Goal: Task Accomplishment & Management: Manage account settings

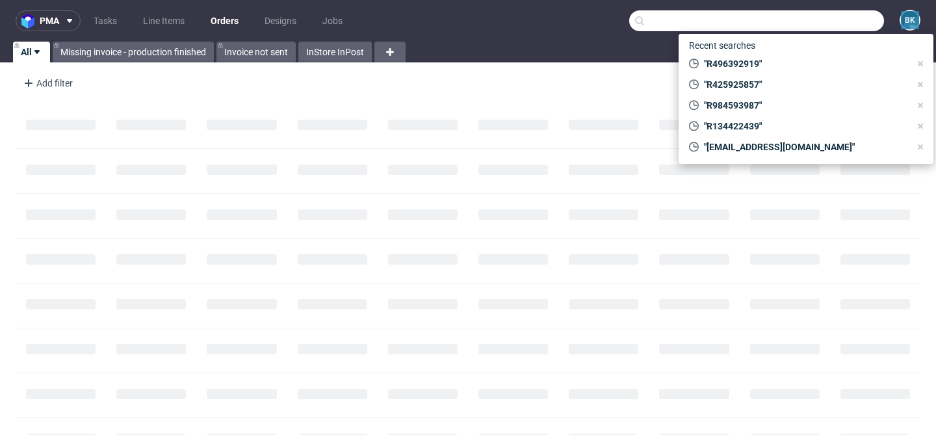
click at [830, 16] on input "text" at bounding box center [756, 20] width 255 height 21
paste input "[EMAIL_ADDRESS][DOMAIN_NAME]"
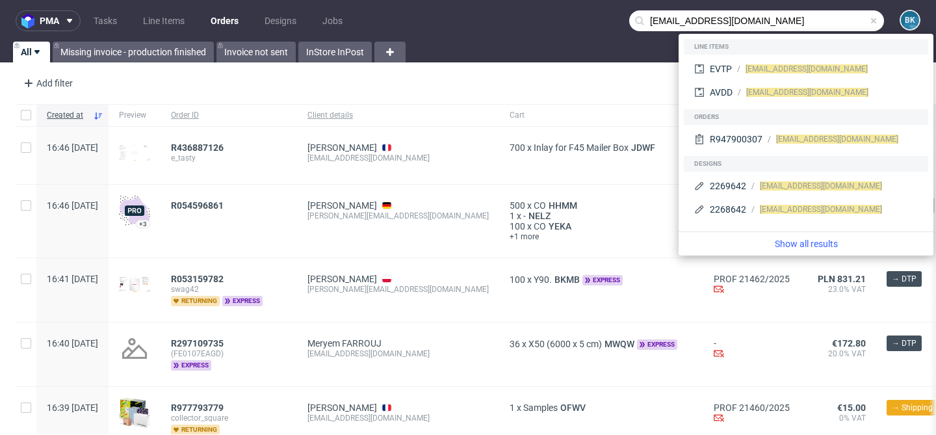
type input "[EMAIL_ADDRESS][DOMAIN_NAME]"
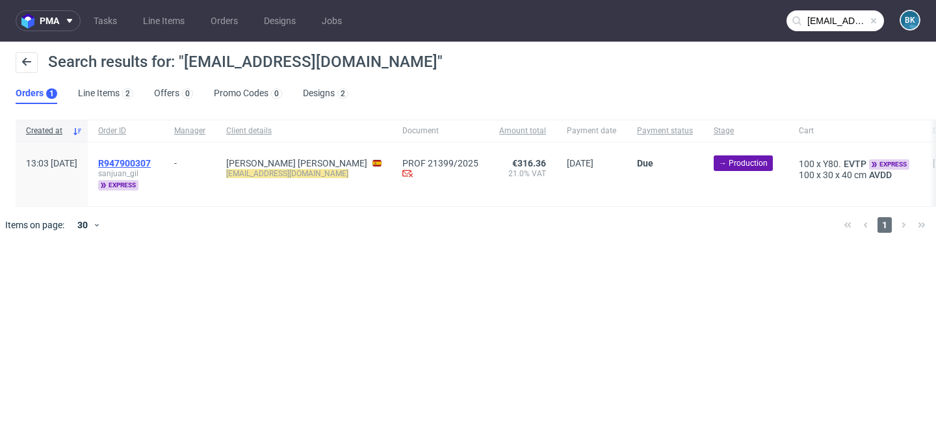
click at [149, 164] on span "R947900307" at bounding box center [124, 163] width 53 height 10
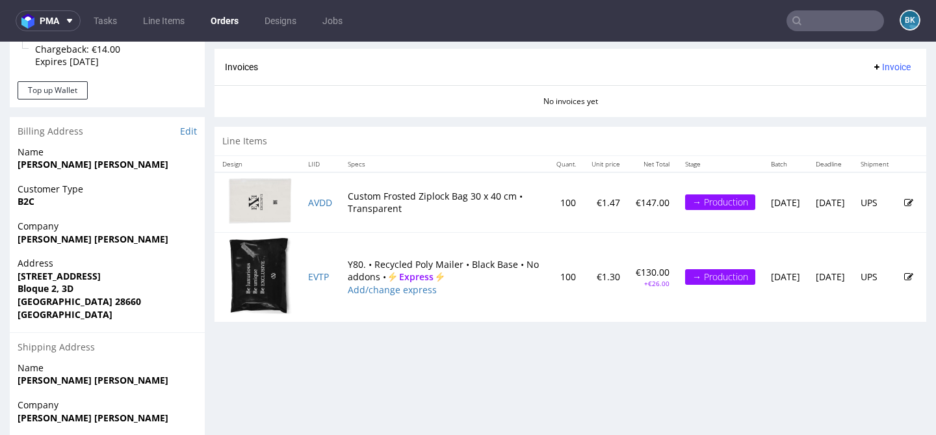
scroll to position [587, 0]
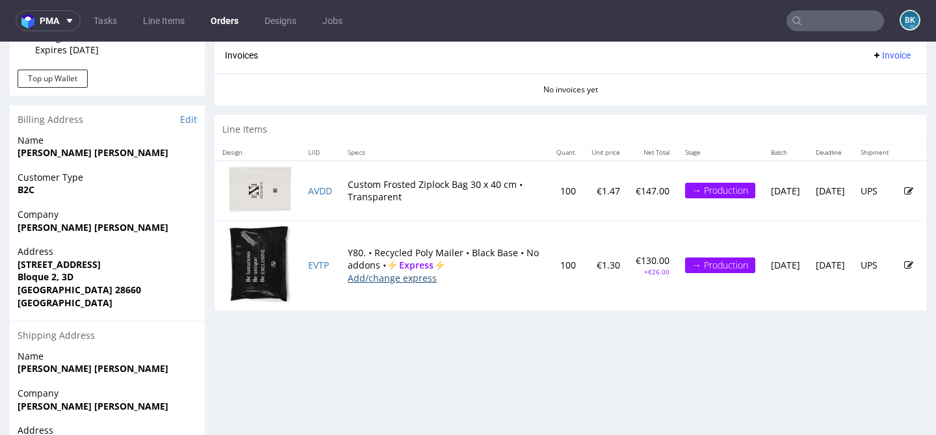
click at [385, 284] on link "Add/change express" at bounding box center [392, 278] width 89 height 12
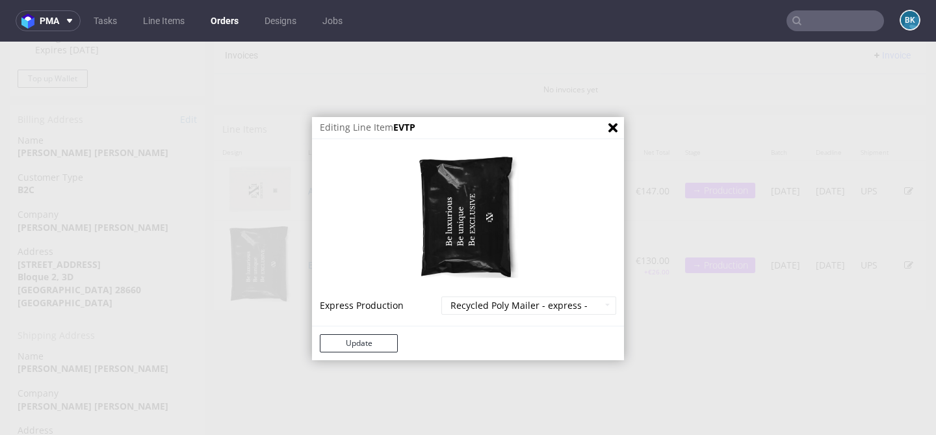
scroll to position [692, 0]
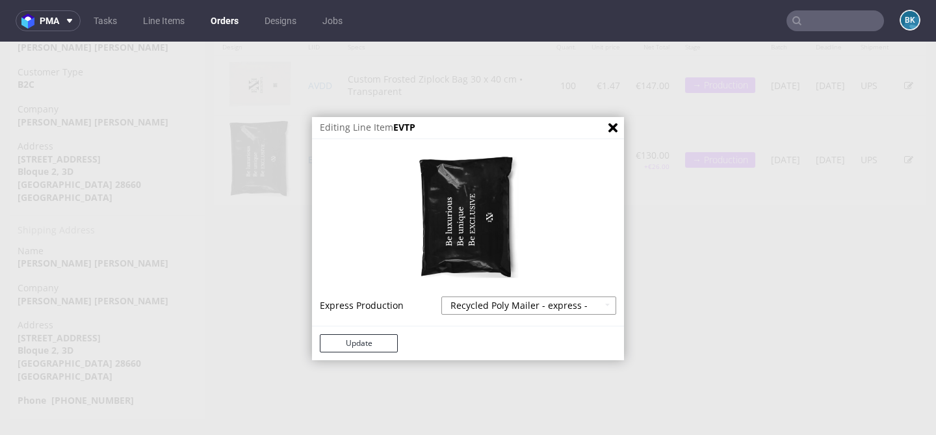
click at [582, 303] on select "Recycled Poly Mailer - express - 20% Recycled Poly Mailer - superexpress - 40%" at bounding box center [528, 305] width 175 height 18
click at [608, 129] on icon "Close" at bounding box center [612, 127] width 9 height 9
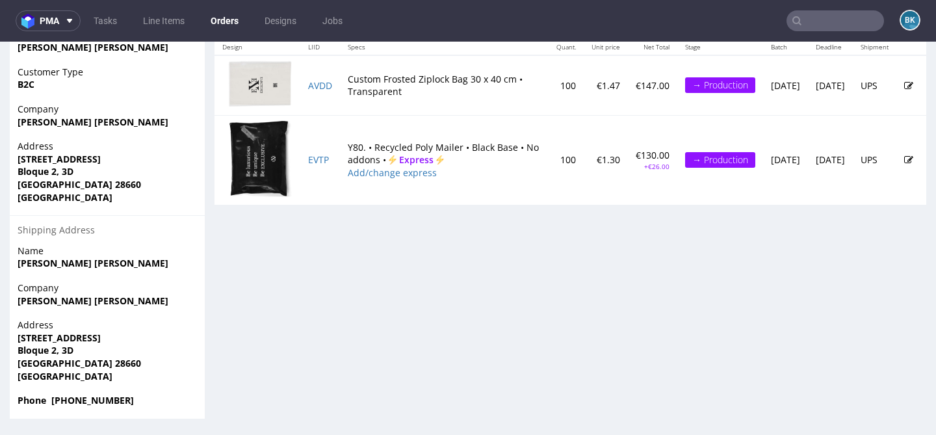
click at [904, 162] on icon at bounding box center [908, 159] width 9 height 9
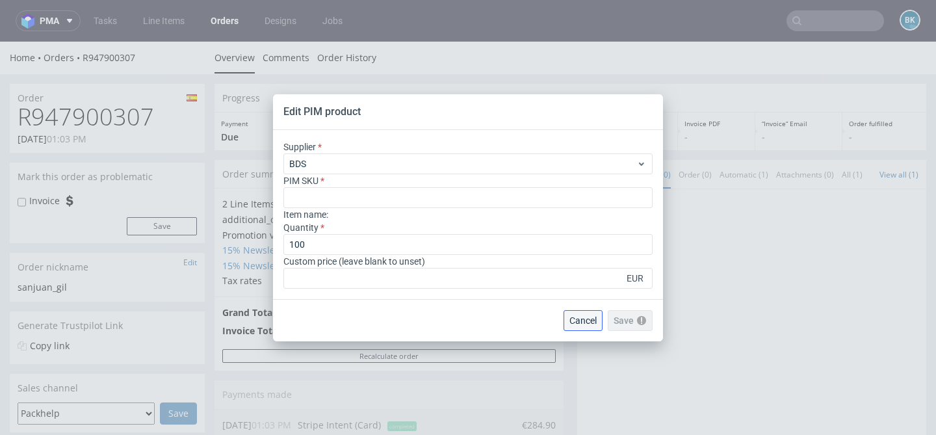
click at [580, 320] on span "Cancel" at bounding box center [582, 320] width 27 height 9
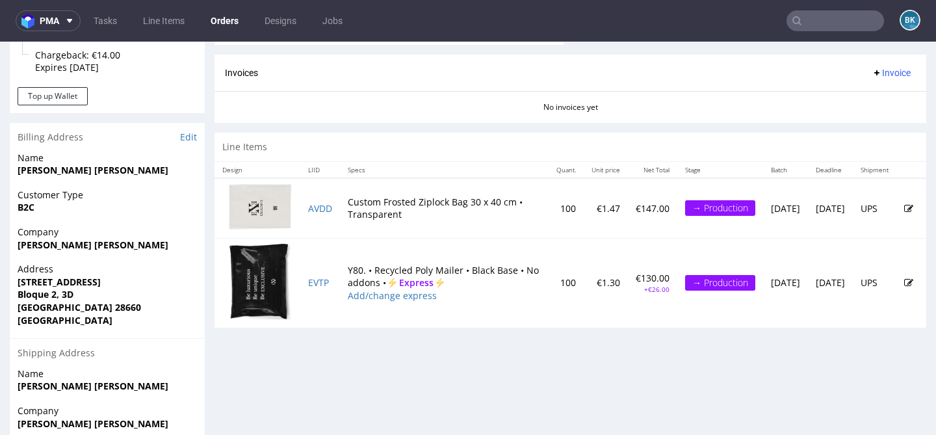
scroll to position [567, 0]
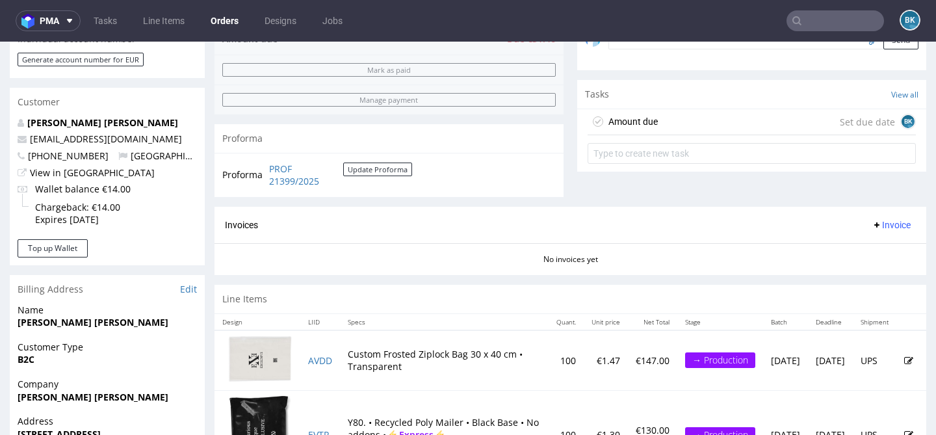
scroll to position [417, 0]
click at [684, 132] on div "Amount due Set due date BK" at bounding box center [751, 123] width 328 height 26
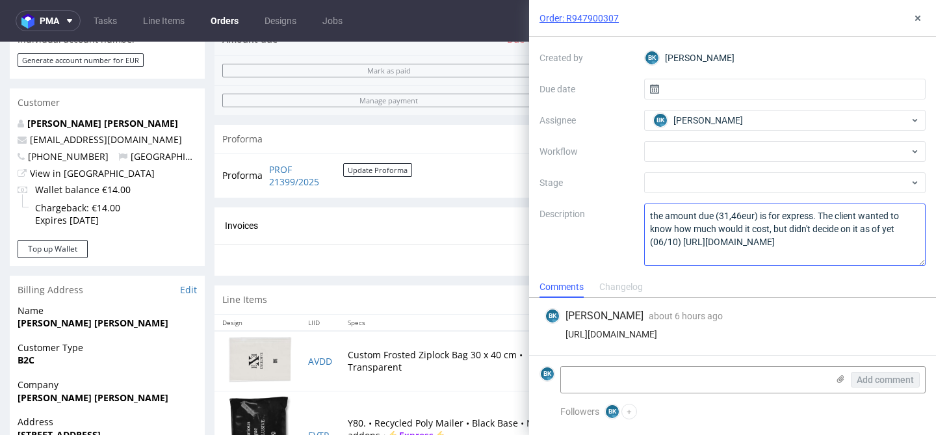
scroll to position [10, 0]
click at [774, 209] on textarea "the amount due (31,46eur) is for express. The client wanted to know how much wo…" at bounding box center [785, 234] width 282 height 62
drag, startPoint x: 817, startPoint y: 203, endPoint x: 829, endPoint y: 250, distance: 48.2
click at [829, 250] on textarea "the amount due (31,46eur) is for express. The client wanted to know how much wo…" at bounding box center [785, 234] width 282 height 62
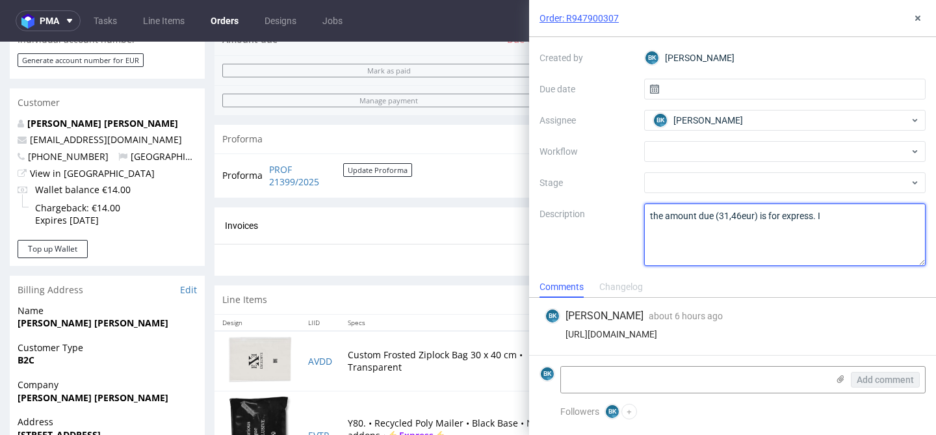
scroll to position [0, 0]
click at [656, 206] on textarea "the amount due (31,46eur) is for express. The client wanted to know how much wo…" at bounding box center [785, 234] width 282 height 62
click at [0, 0] on lt-span "T he" at bounding box center [0, 0] width 0 height 0
type textarea "The amount due (31,46eur) is for express. I've added it just to make sure about…"
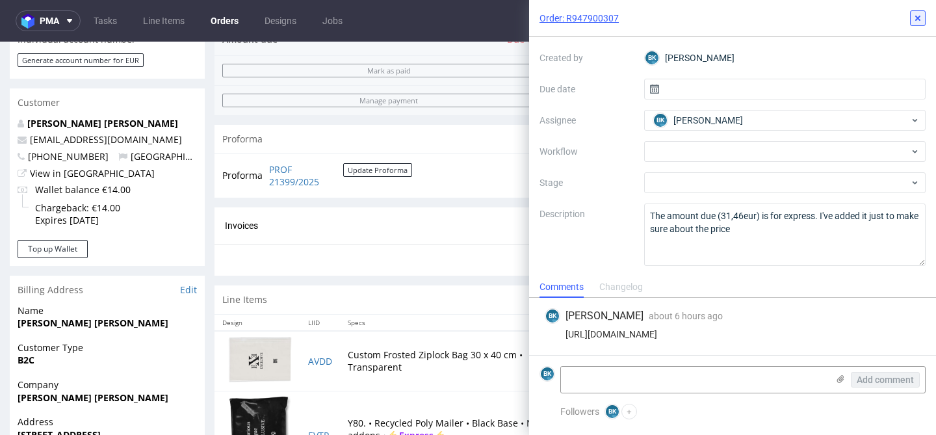
click at [913, 13] on icon at bounding box center [917, 18] width 10 height 10
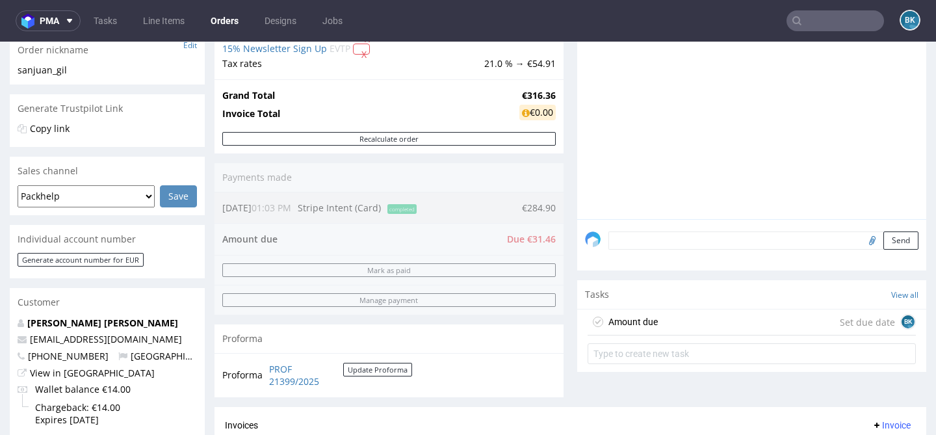
scroll to position [223, 0]
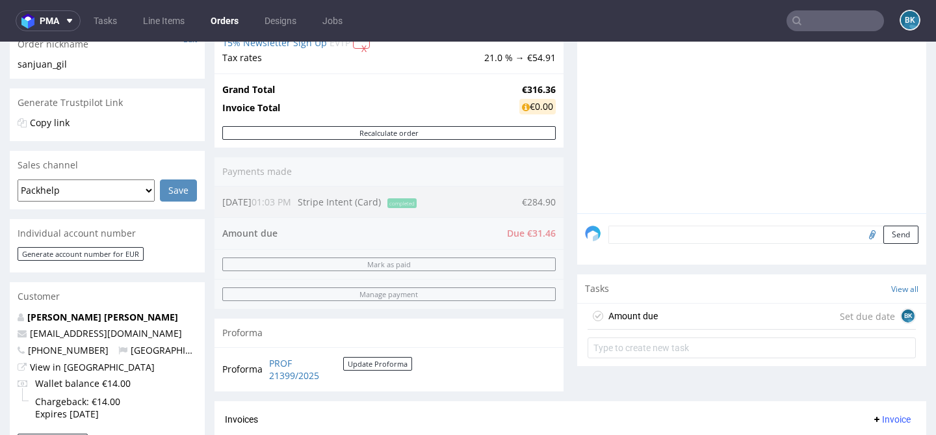
click at [705, 326] on div "Amount due Set due date BK" at bounding box center [751, 316] width 328 height 26
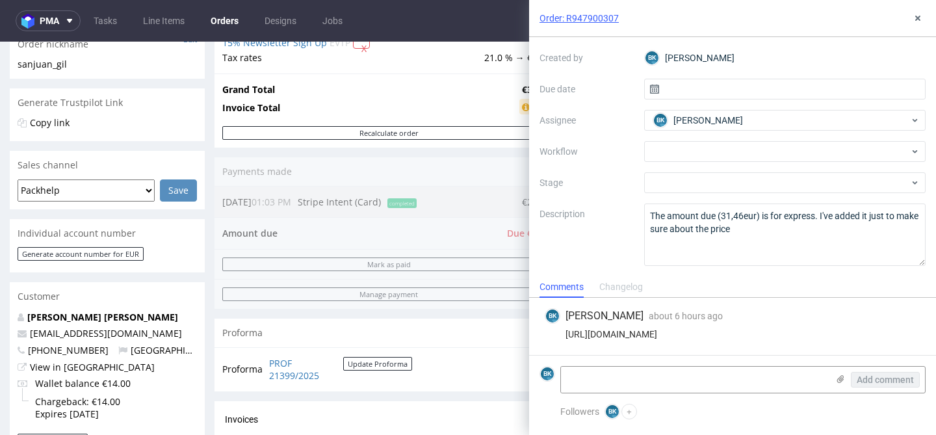
scroll to position [78, 0]
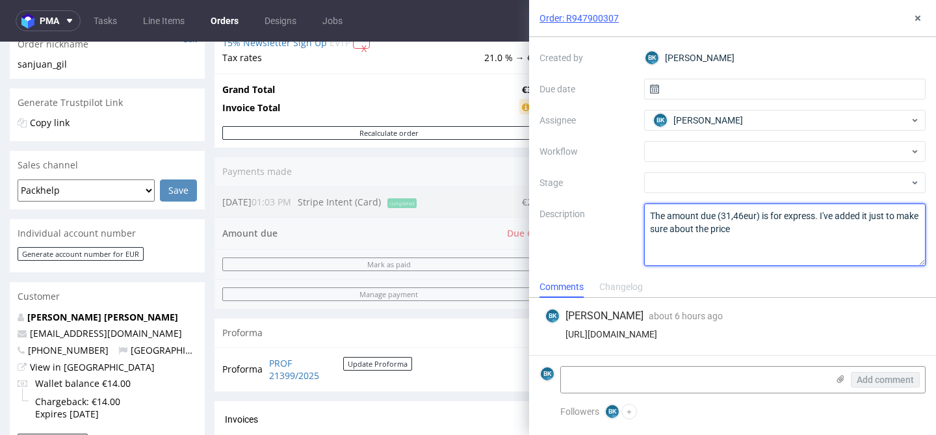
click at [769, 221] on textarea "The amount due (31,46eur) is for express. I've added it just to make sure about…" at bounding box center [785, 234] width 282 height 62
click at [785, 224] on textarea "The amount due (31,46eur) is for express. I've added it just to make sure about…" at bounding box center [785, 234] width 282 height 62
click at [0, 0] on lt-span "the" at bounding box center [0, 0] width 0 height 0
type textarea "The amount due (31,46eur) is for express. I've added it just to make sure about…"
click at [684, 231] on textarea "The amount due (31,46eur) is for express. I've added it just to make sure about…" at bounding box center [785, 234] width 282 height 62
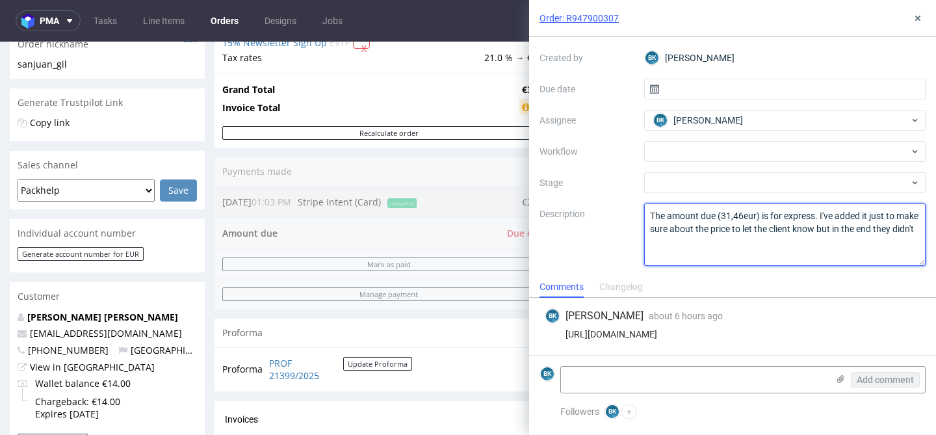
drag, startPoint x: 681, startPoint y: 231, endPoint x: 632, endPoint y: 201, distance: 57.2
click at [632, 201] on div "Context Order: R947900307 Created by [PERSON_NAME] Krystian Due date Assignee […" at bounding box center [732, 141] width 386 height 250
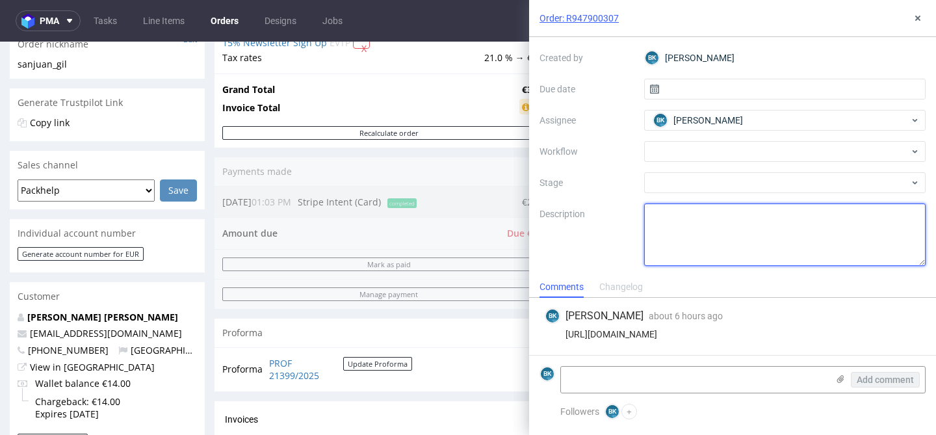
paste textarea "The amount due (€31.46) is for express shipping. I added it just to confirm the…"
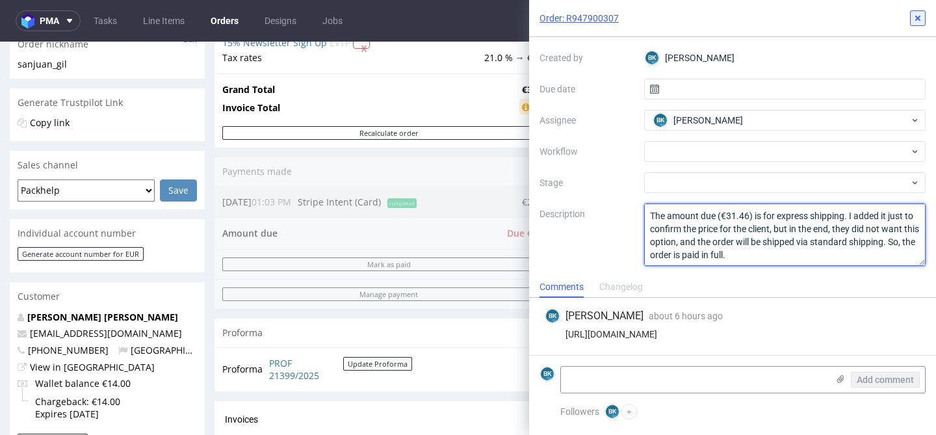
type textarea "The amount due (€31.46) is for express shipping. I added it just to confirm the…"
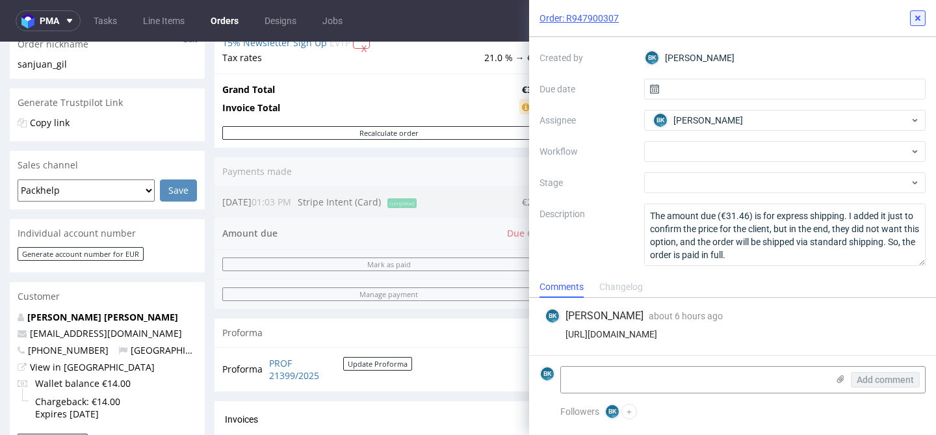
click at [919, 21] on icon at bounding box center [917, 18] width 10 height 10
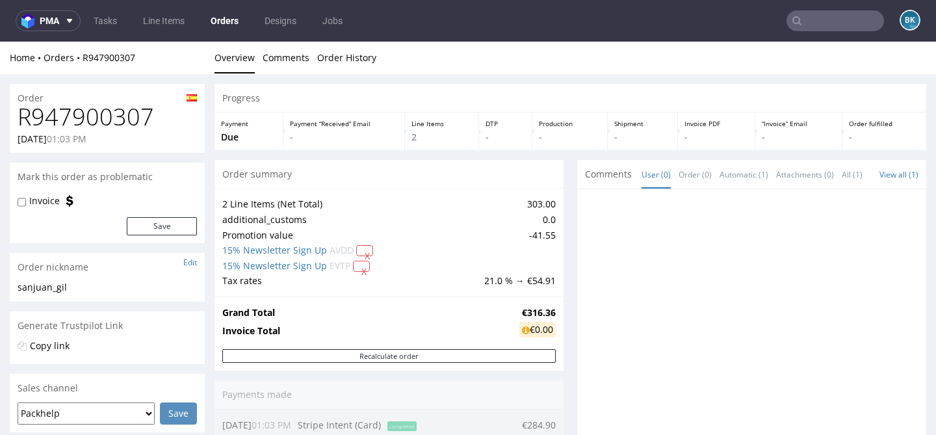
click at [125, 118] on h1 "R947900307" at bounding box center [107, 117] width 179 height 26
copy h1 "R947900307"
